Goal: Information Seeking & Learning: Learn about a topic

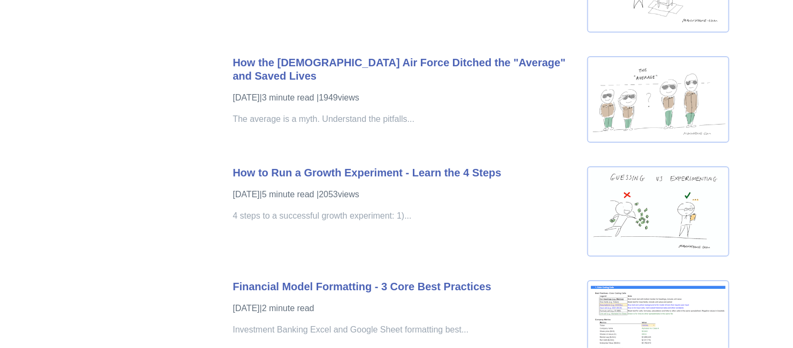
scroll to position [3039, 0]
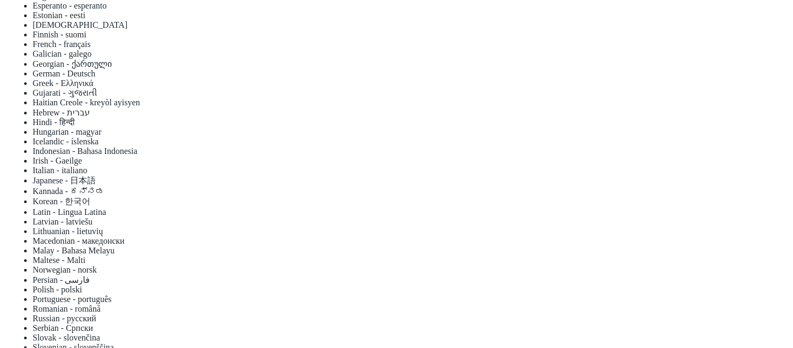
scroll to position [0, 0]
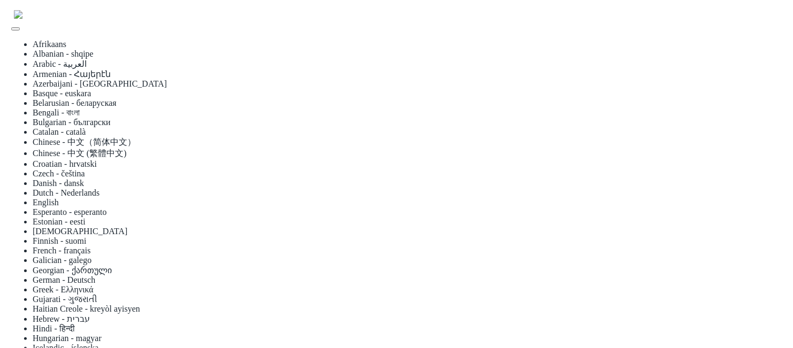
scroll to position [17, 0]
